Goal: Task Accomplishment & Management: Use online tool/utility

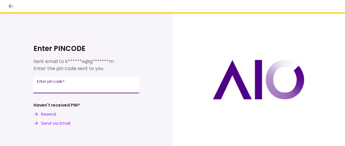
click at [78, 79] on input "Enter pin code   *" at bounding box center [86, 85] width 106 height 16
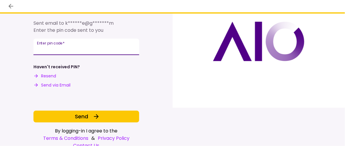
scroll to position [40, 0]
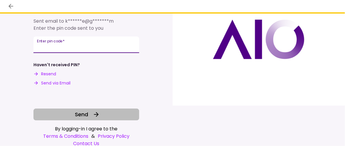
type input "******"
click at [90, 111] on button "Send" at bounding box center [86, 114] width 106 height 12
